Goal: Task Accomplishment & Management: Manage account settings

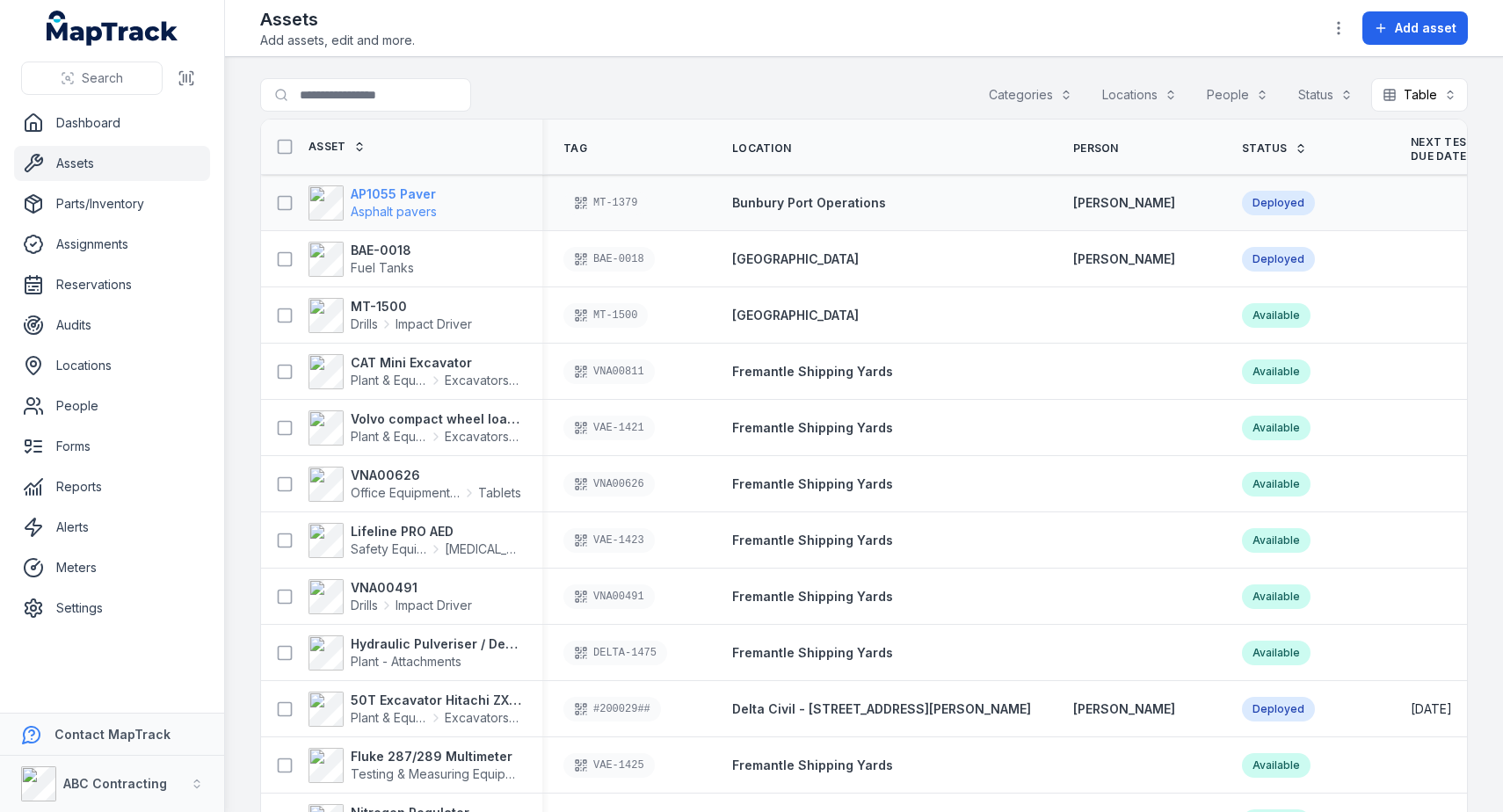
click at [388, 207] on span "Asphalt pavers" at bounding box center [394, 211] width 86 height 15
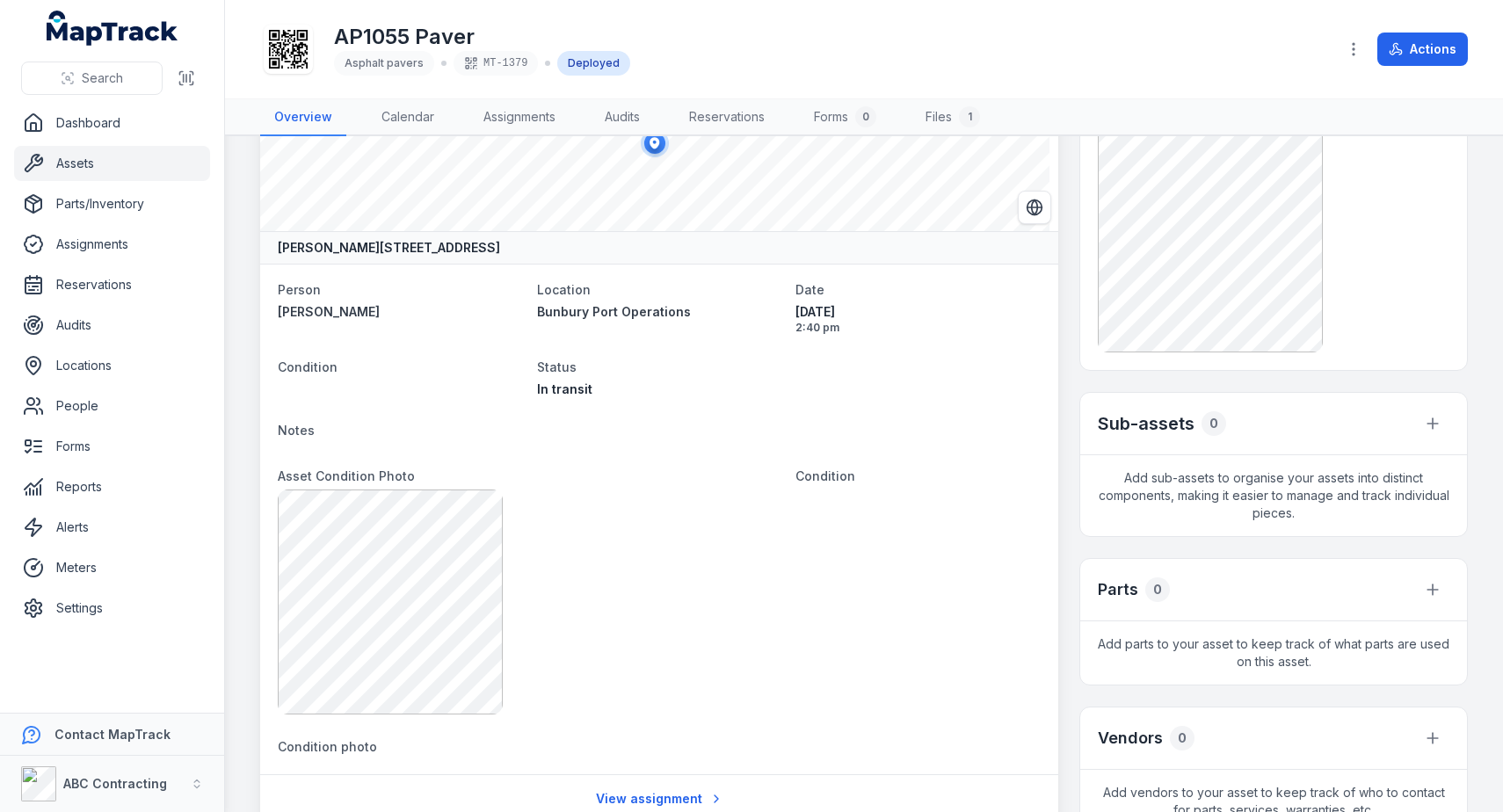
scroll to position [413, 0]
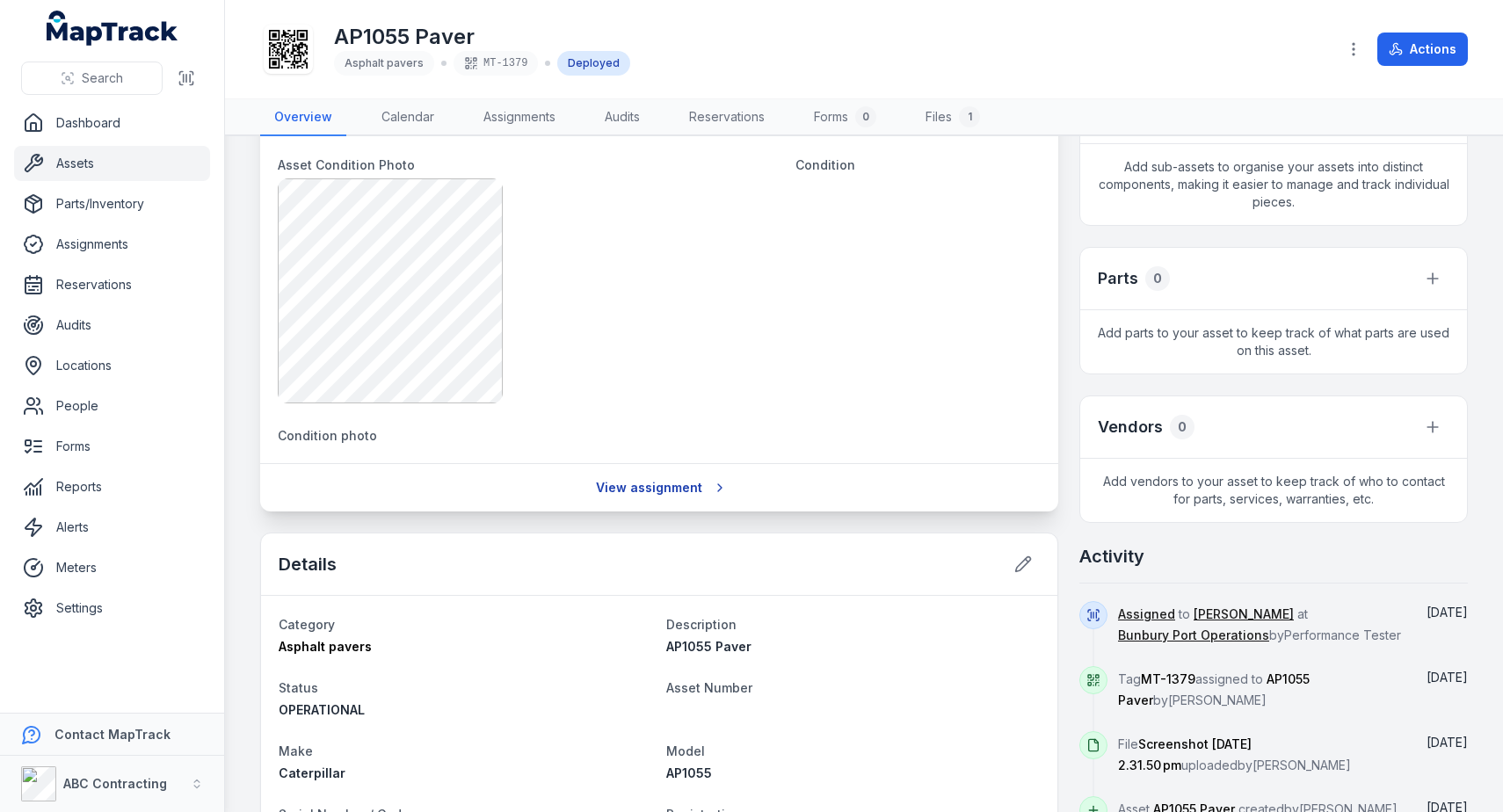
click at [660, 496] on link "View assignment" at bounding box center [659, 487] width 150 height 33
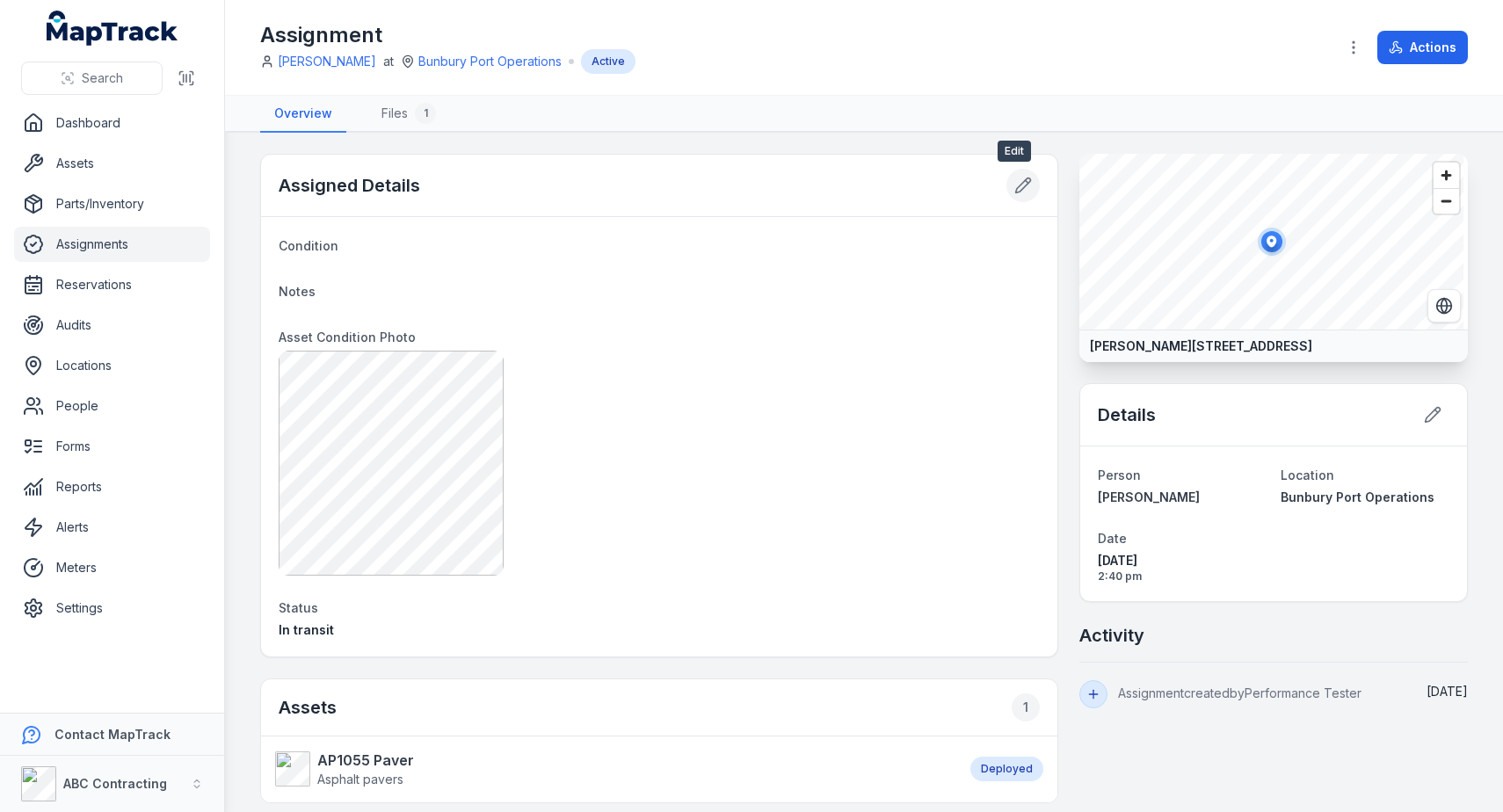
click at [1022, 188] on icon at bounding box center [1023, 186] width 18 height 18
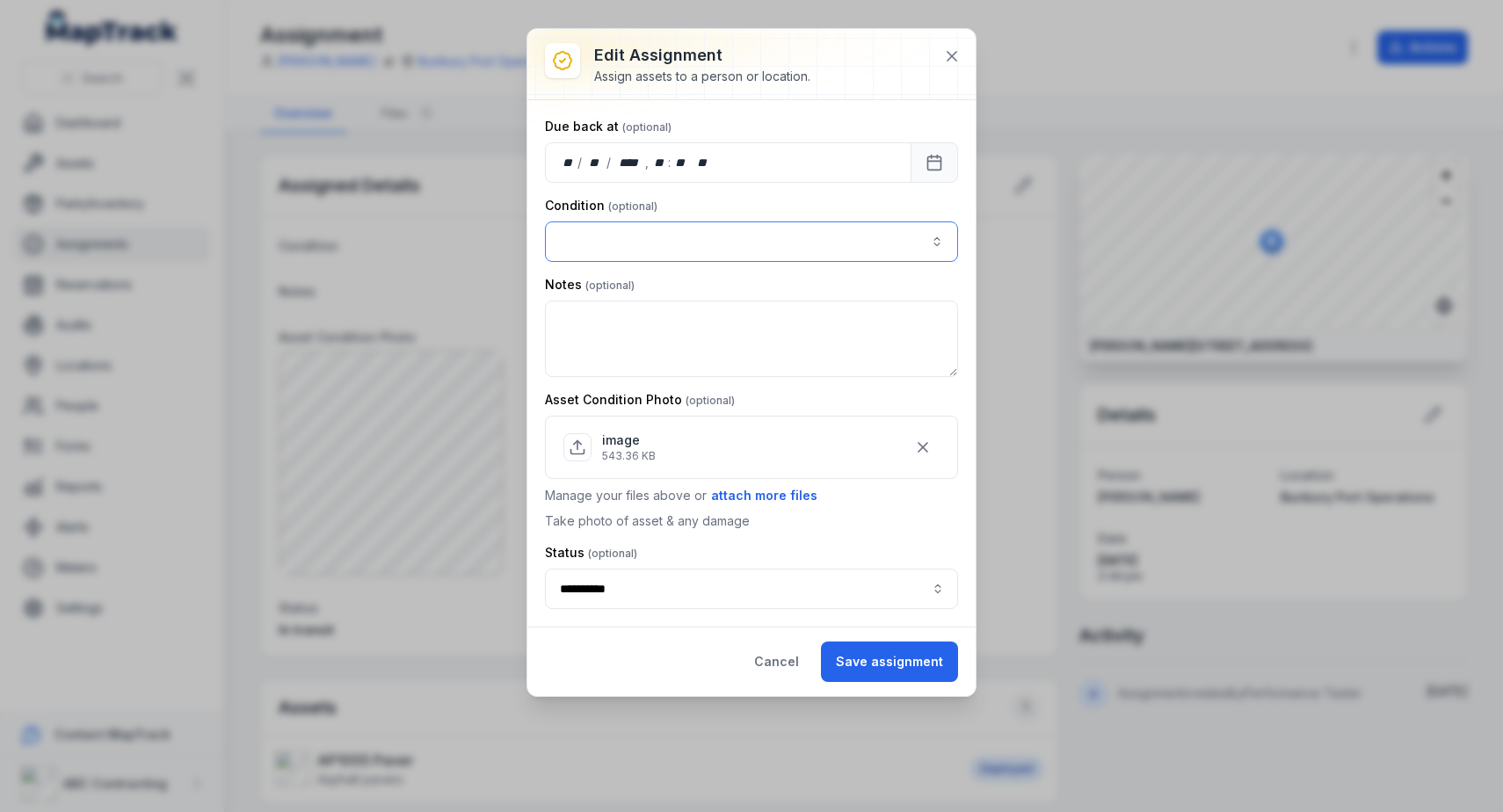
click at [663, 246] on button "button" at bounding box center [751, 241] width 413 height 40
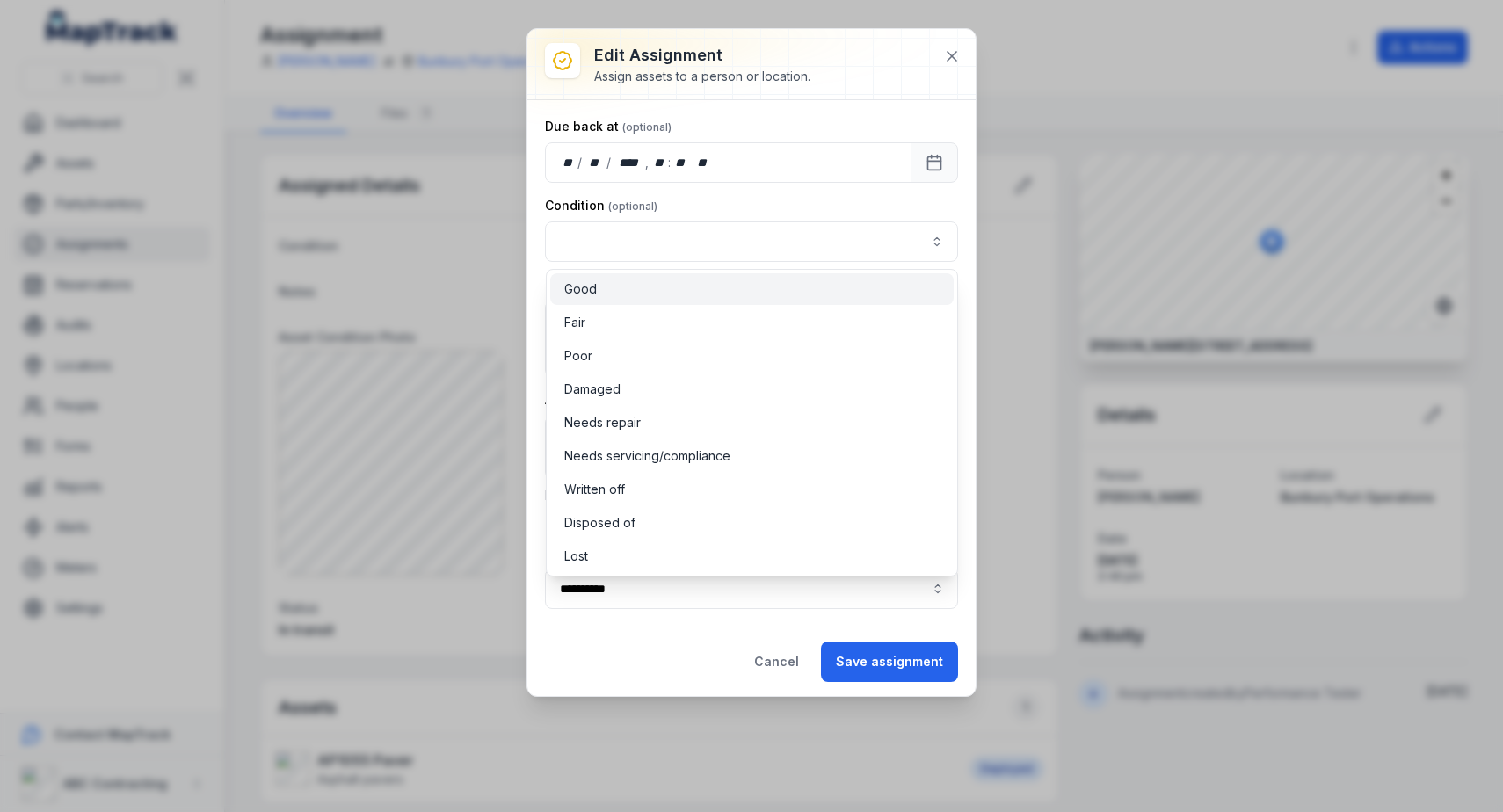
click at [662, 299] on div "Good" at bounding box center [752, 289] width 405 height 31
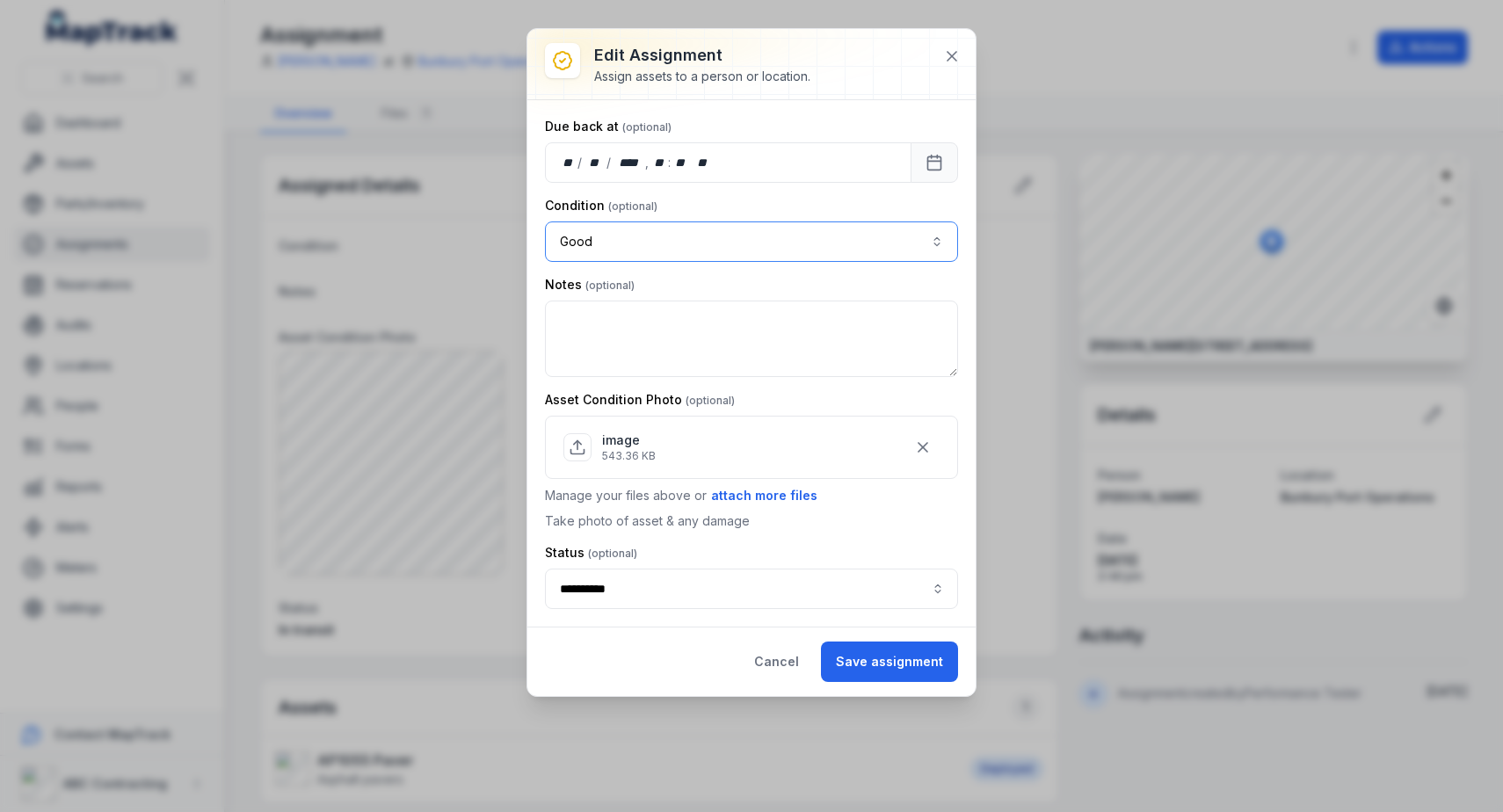
click at [671, 249] on button "Good ****" at bounding box center [751, 241] width 413 height 40
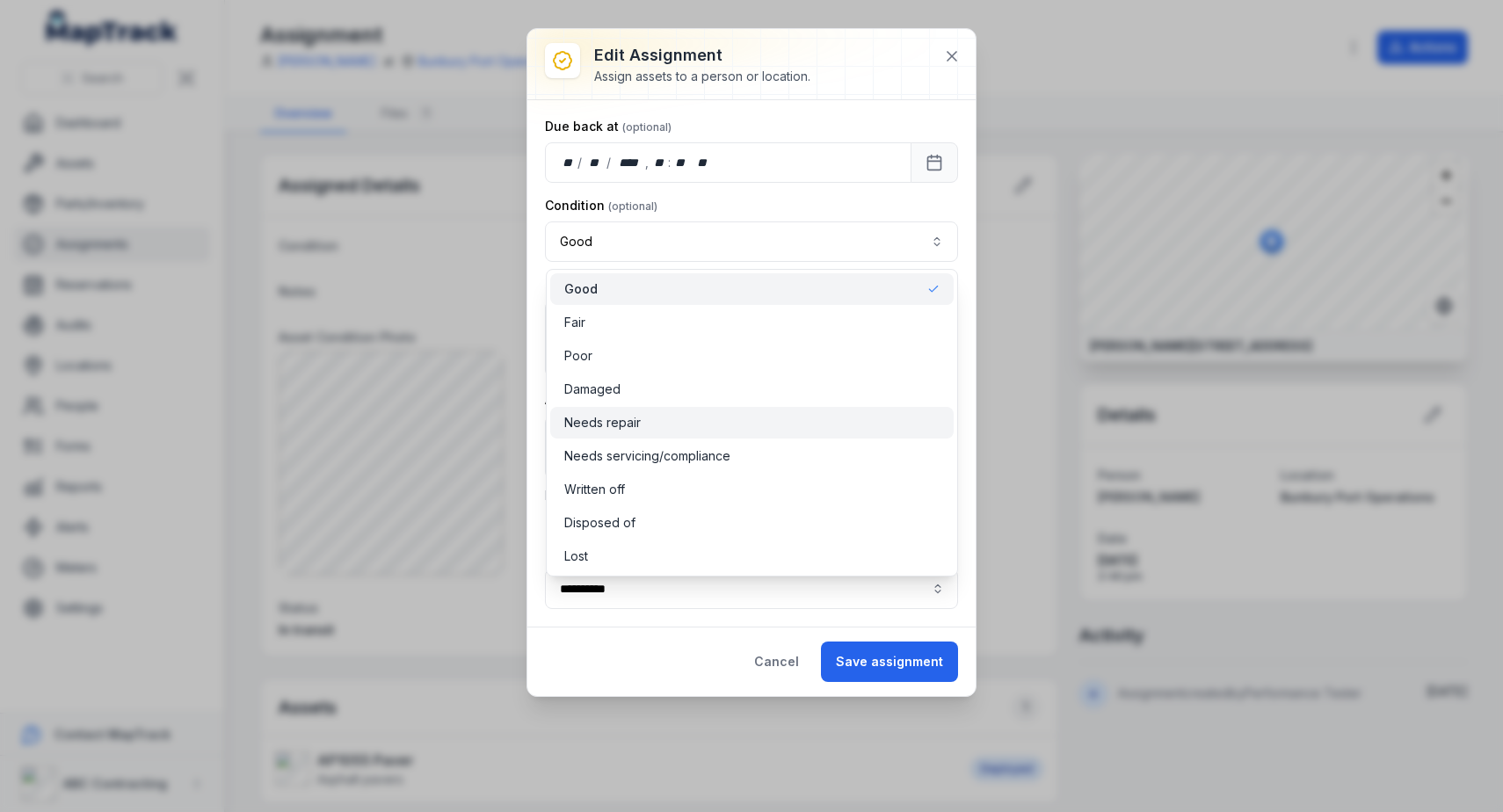
click at [666, 424] on div "Needs repair" at bounding box center [752, 423] width 376 height 18
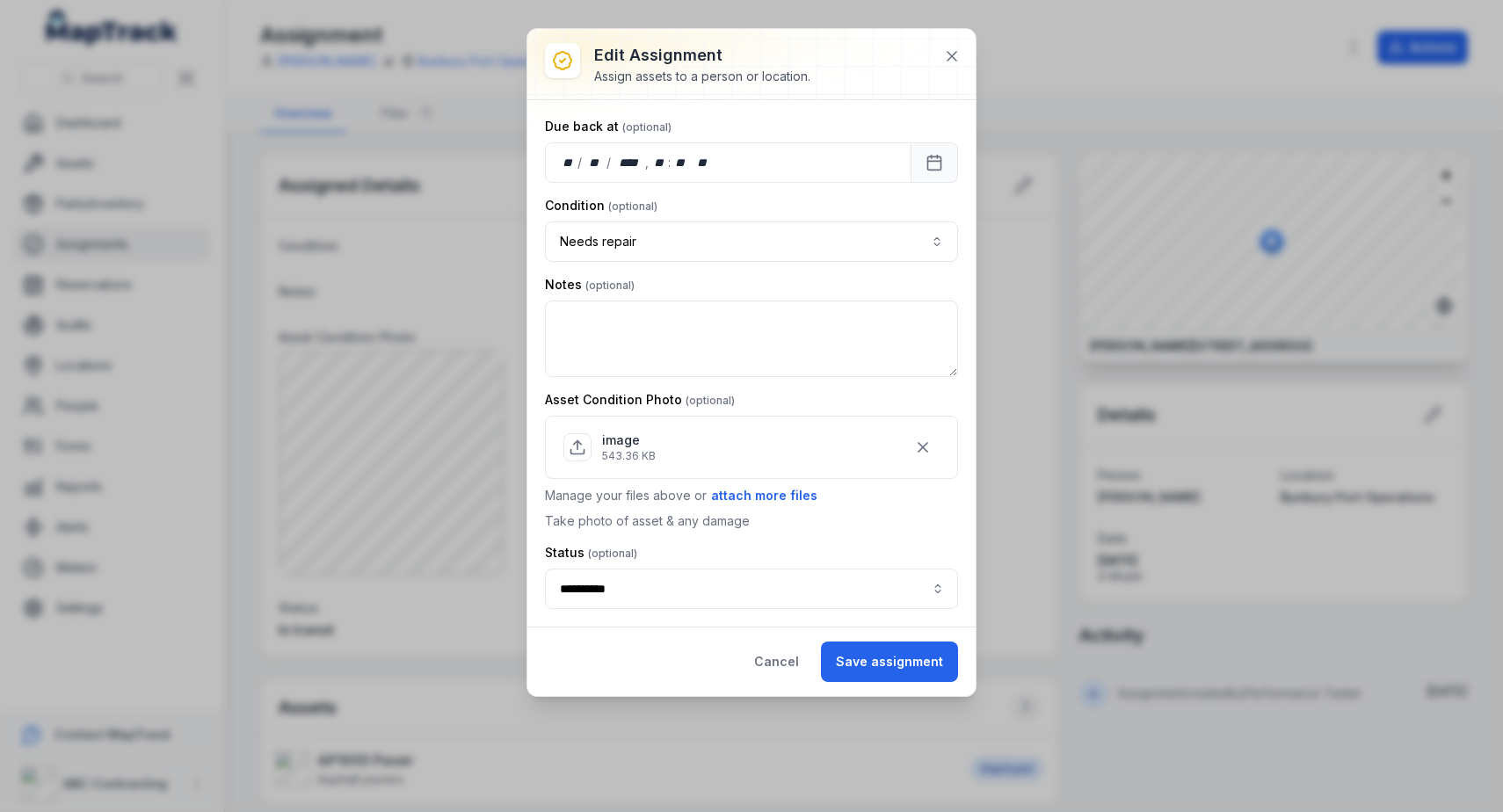
click at [663, 299] on div "Notes" at bounding box center [751, 327] width 413 height 101
click at [664, 335] on textarea at bounding box center [751, 338] width 413 height 76
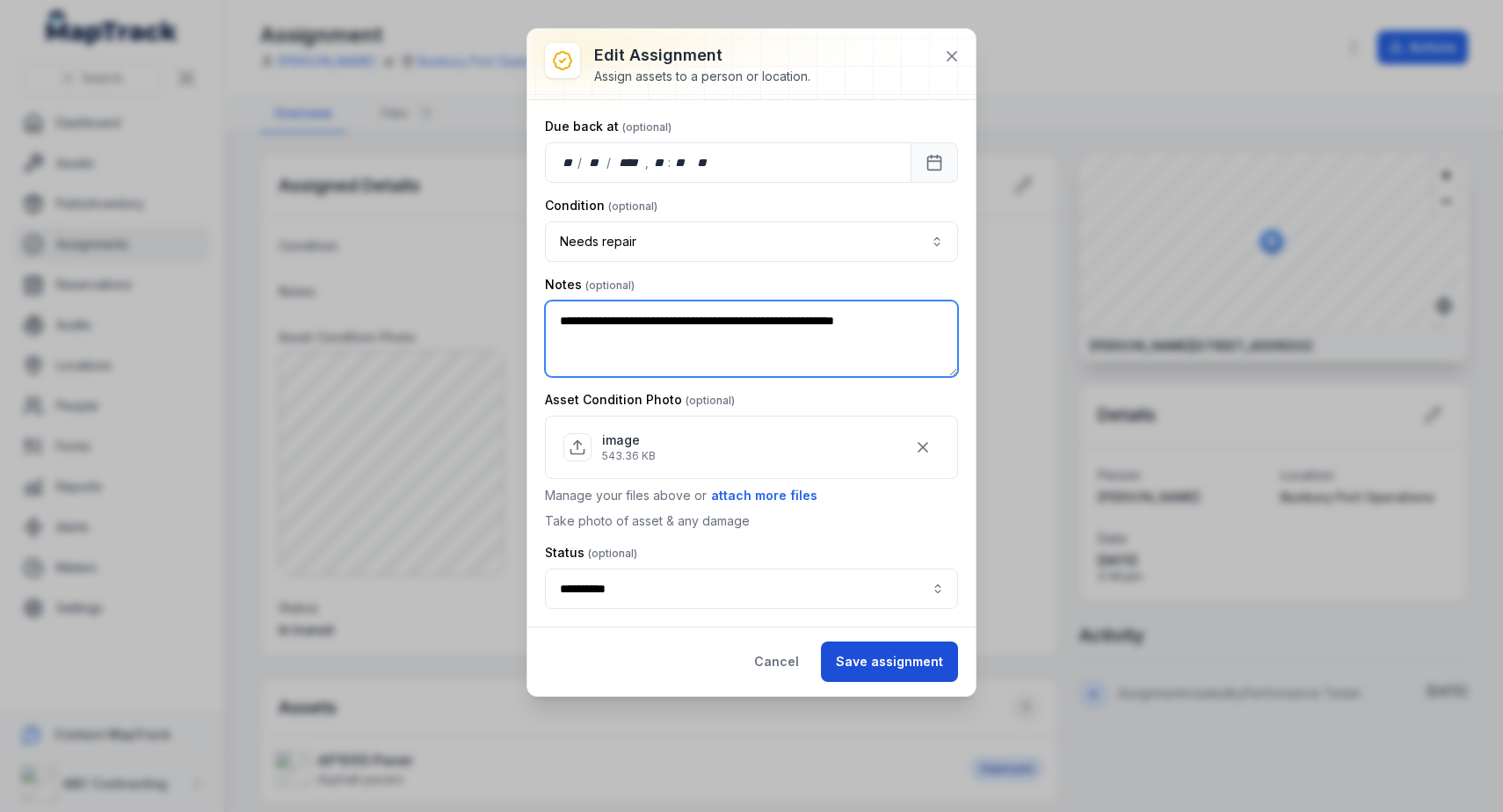
type textarea "**********"
click at [907, 663] on button "Save assignment" at bounding box center [889, 661] width 137 height 40
